Goal: Check status: Check status

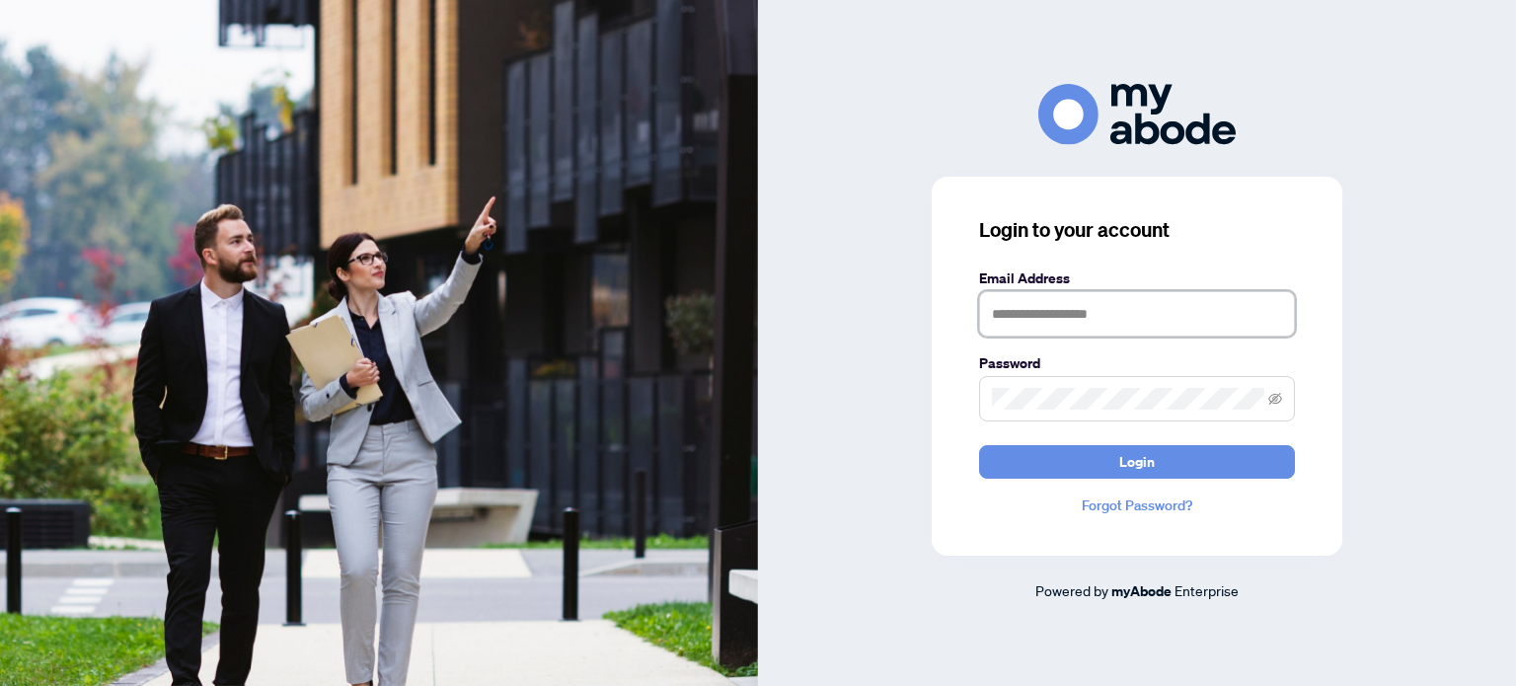
click at [1058, 320] on input "text" at bounding box center [1137, 313] width 316 height 45
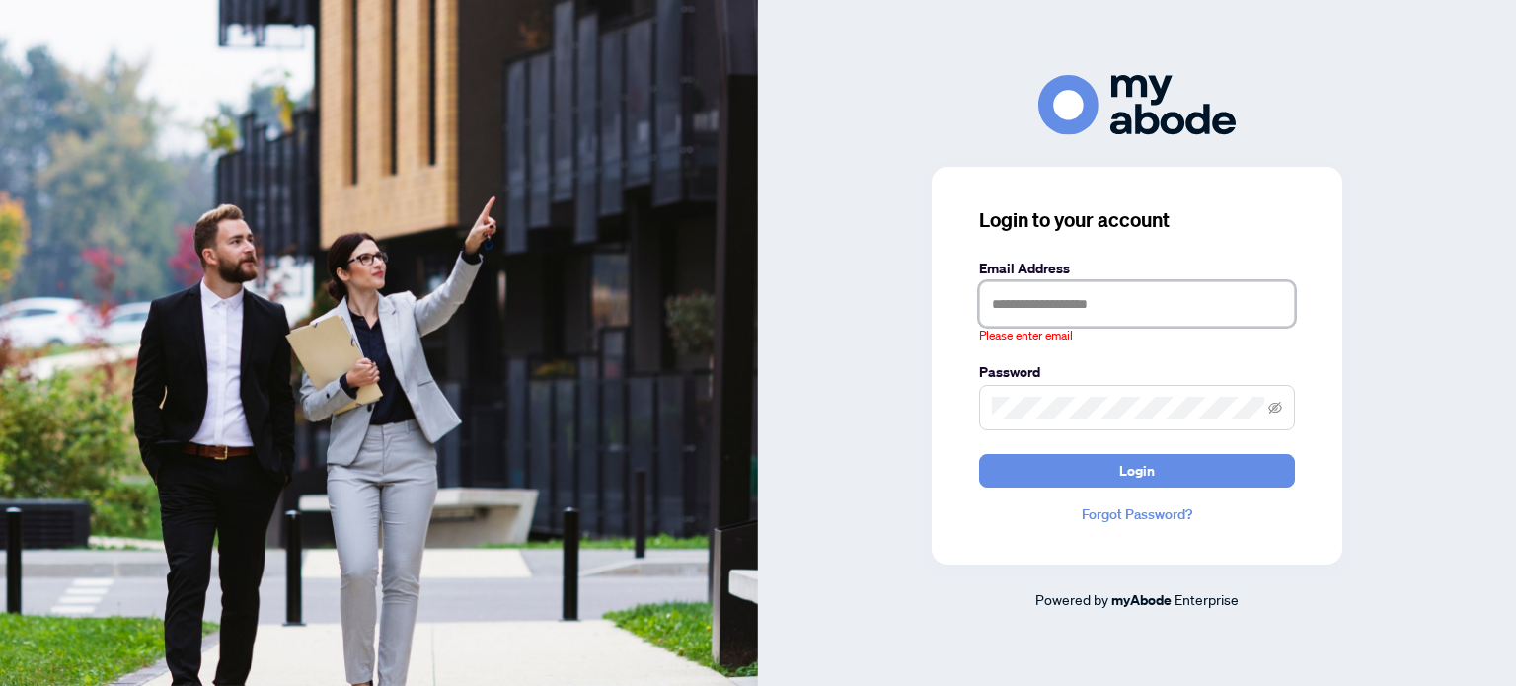
type input "**********"
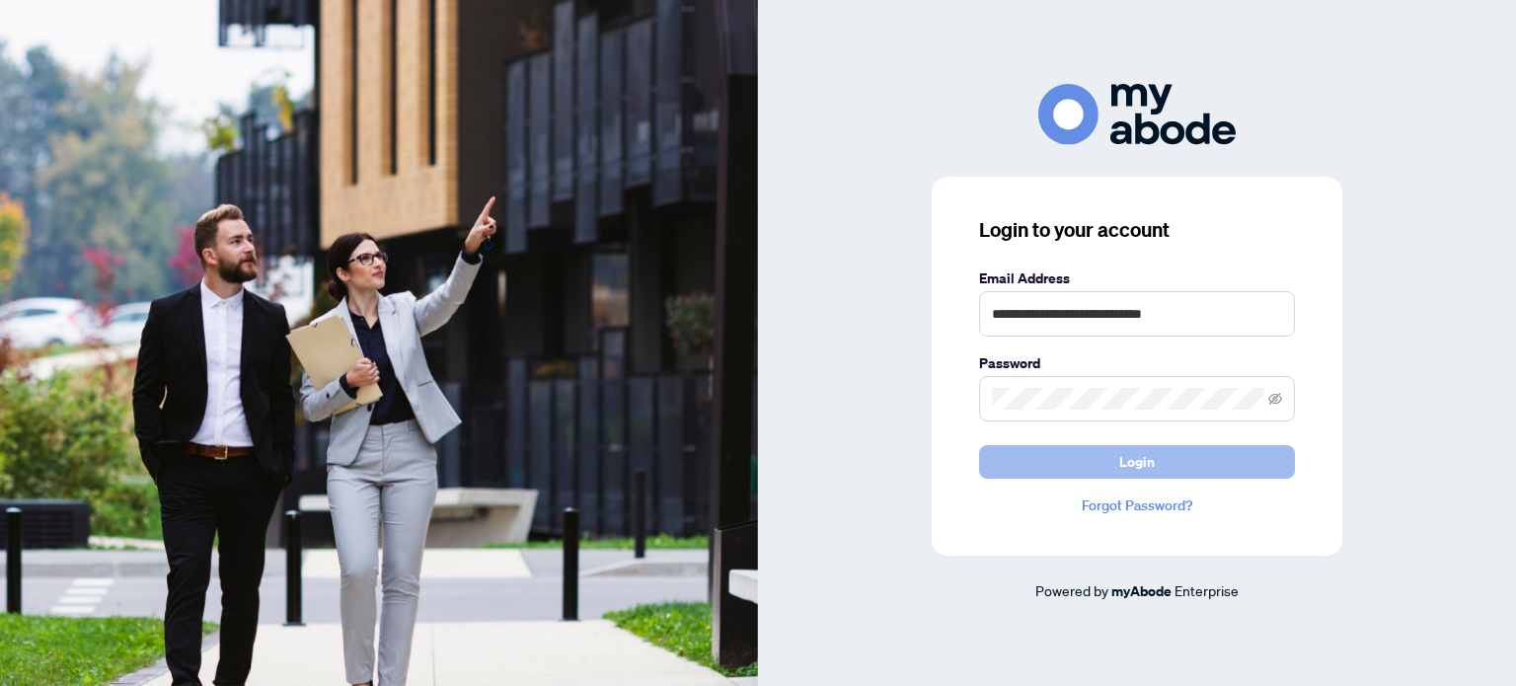
click at [1105, 464] on button "Login" at bounding box center [1137, 462] width 316 height 34
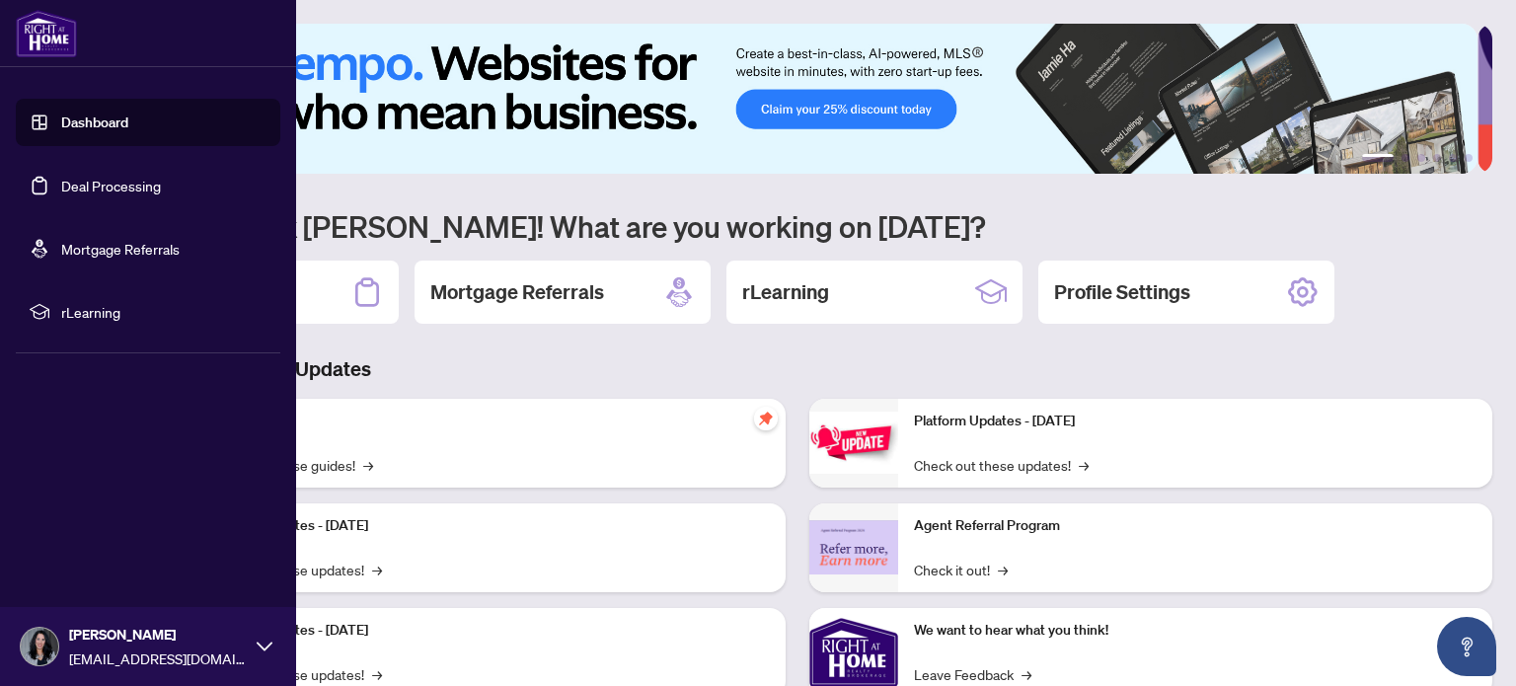
click at [61, 182] on link "Deal Processing" at bounding box center [111, 186] width 100 height 18
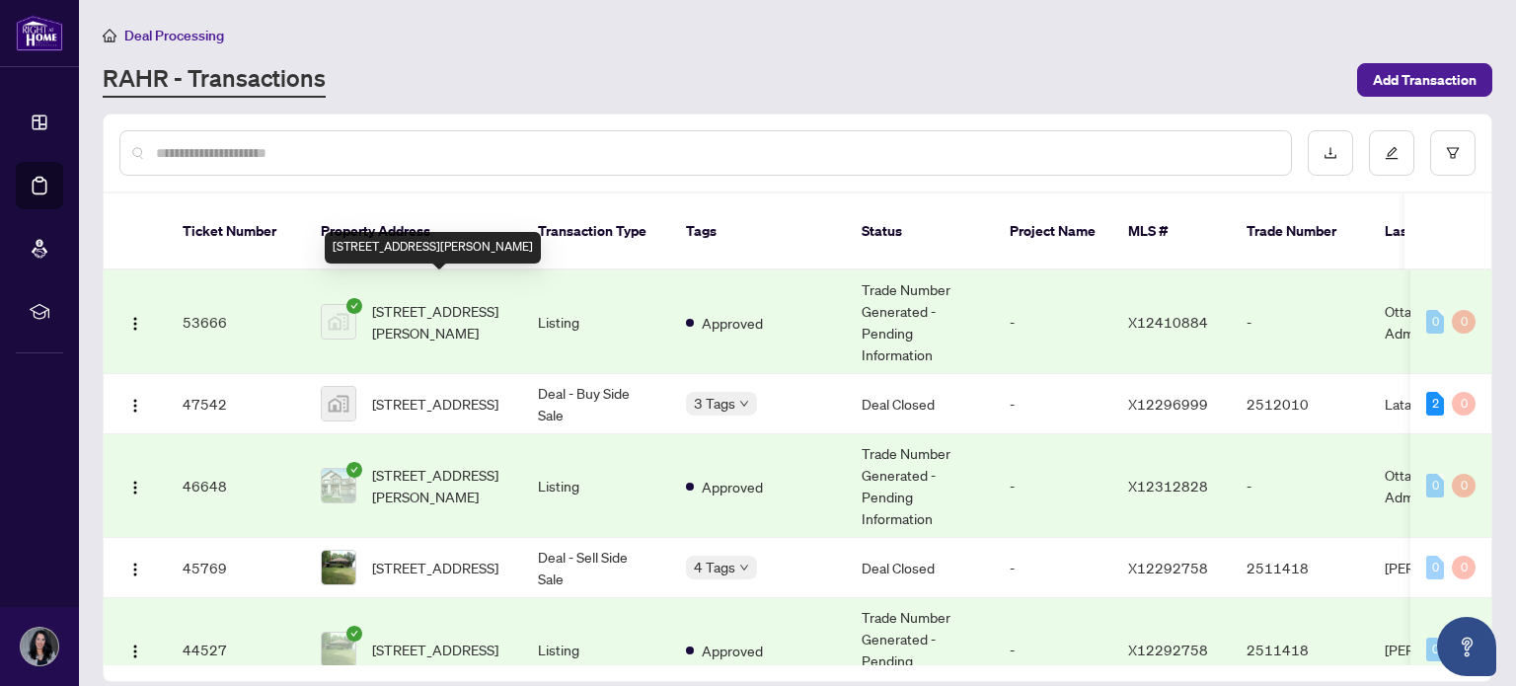
click at [449, 300] on span "[STREET_ADDRESS][PERSON_NAME]" at bounding box center [439, 321] width 134 height 43
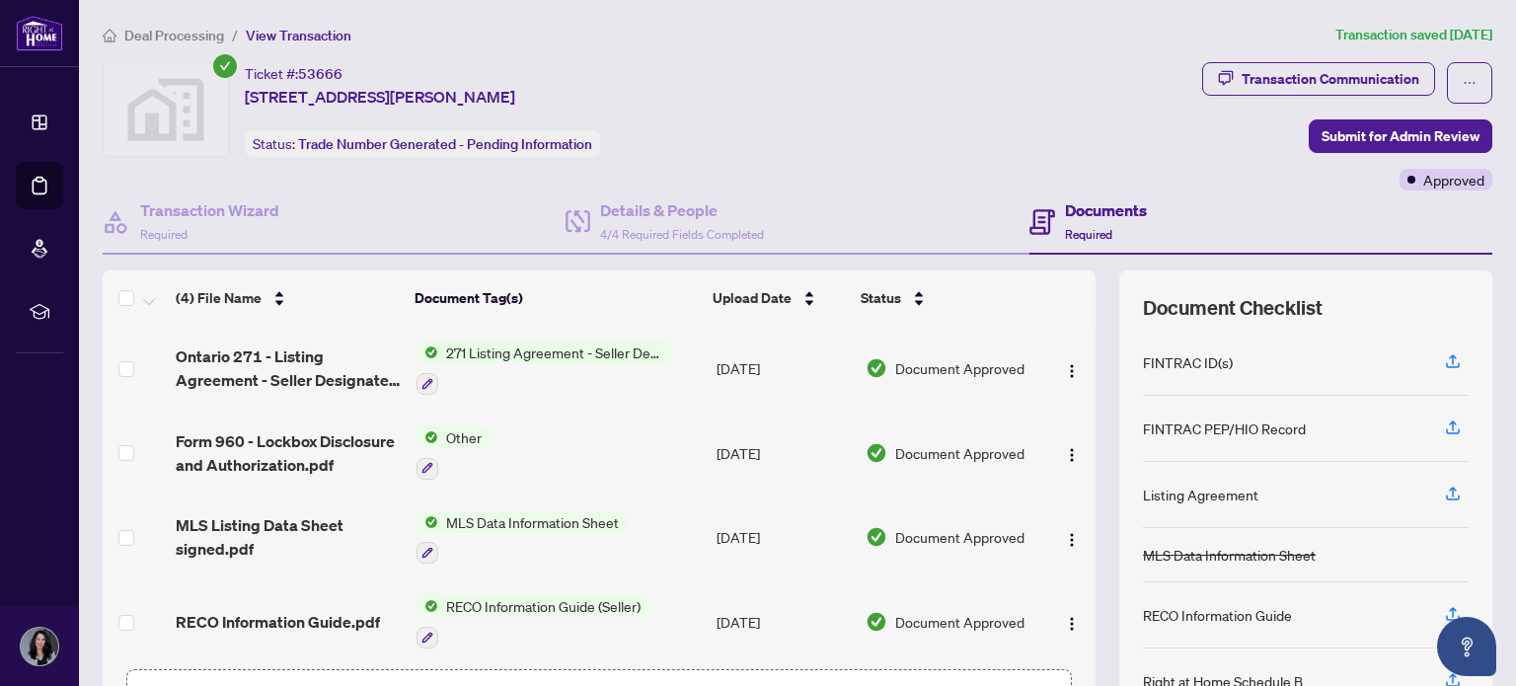
scroll to position [5, 0]
